Goal: Transaction & Acquisition: Purchase product/service

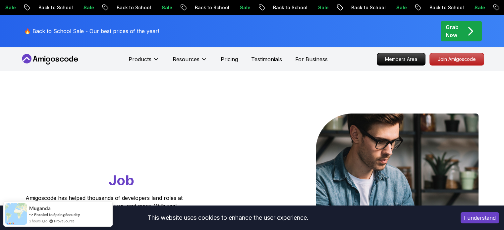
click at [454, 30] on p "Grab Now" at bounding box center [452, 31] width 13 height 16
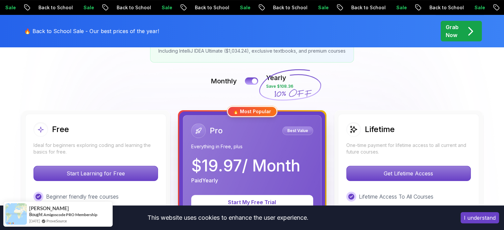
scroll to position [99, 0]
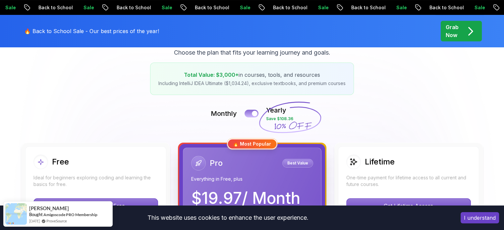
click at [255, 112] on div at bounding box center [255, 114] width 6 height 6
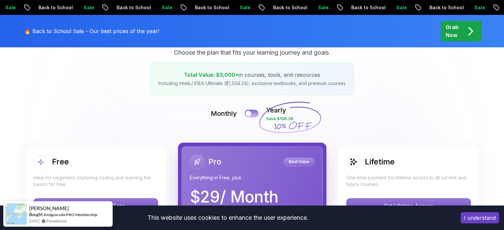
click at [255, 114] on button at bounding box center [252, 114] width 14 height 8
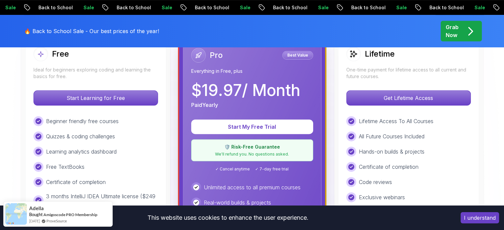
scroll to position [166, 0]
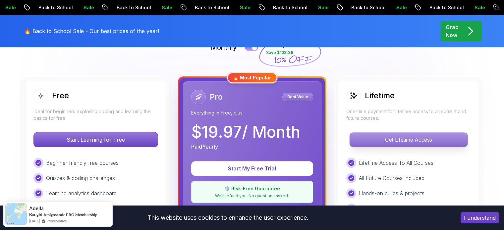
click at [407, 136] on p "Get Lifetime Access" at bounding box center [409, 140] width 118 height 14
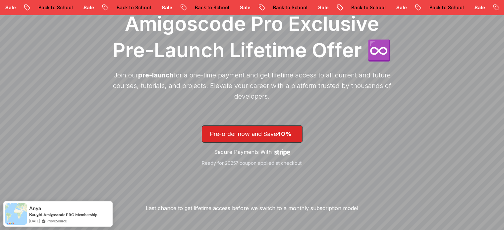
scroll to position [166, 0]
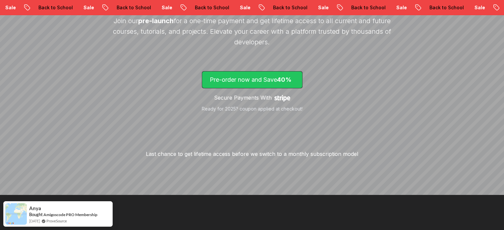
click at [257, 81] on p "Pre-order now and Save 40%" at bounding box center [252, 79] width 85 height 9
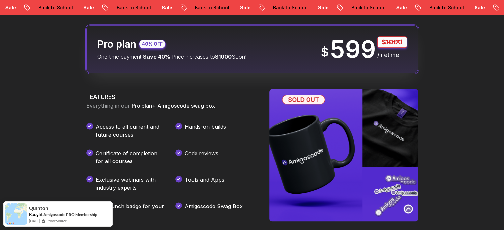
scroll to position [1050, 0]
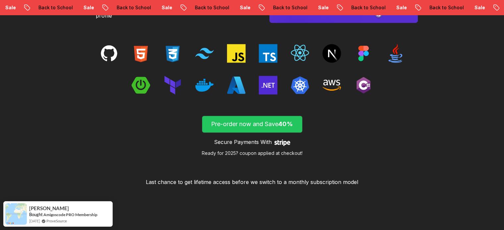
click at [263, 126] on p "Pre-order now and Save 40%" at bounding box center [252, 124] width 85 height 9
